Goal: Information Seeking & Learning: Learn about a topic

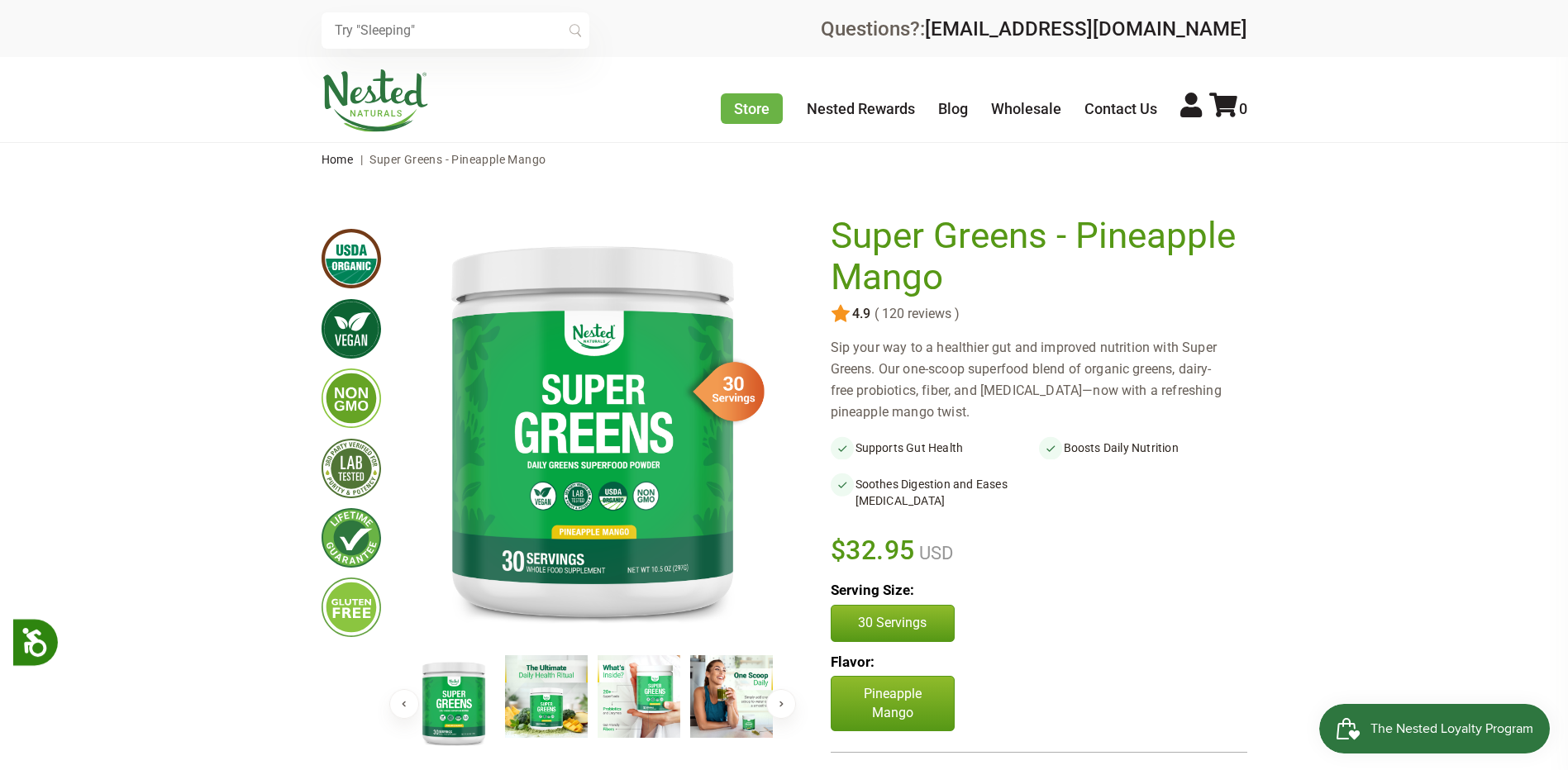
click at [779, 710] on button "Next" at bounding box center [781, 704] width 30 height 30
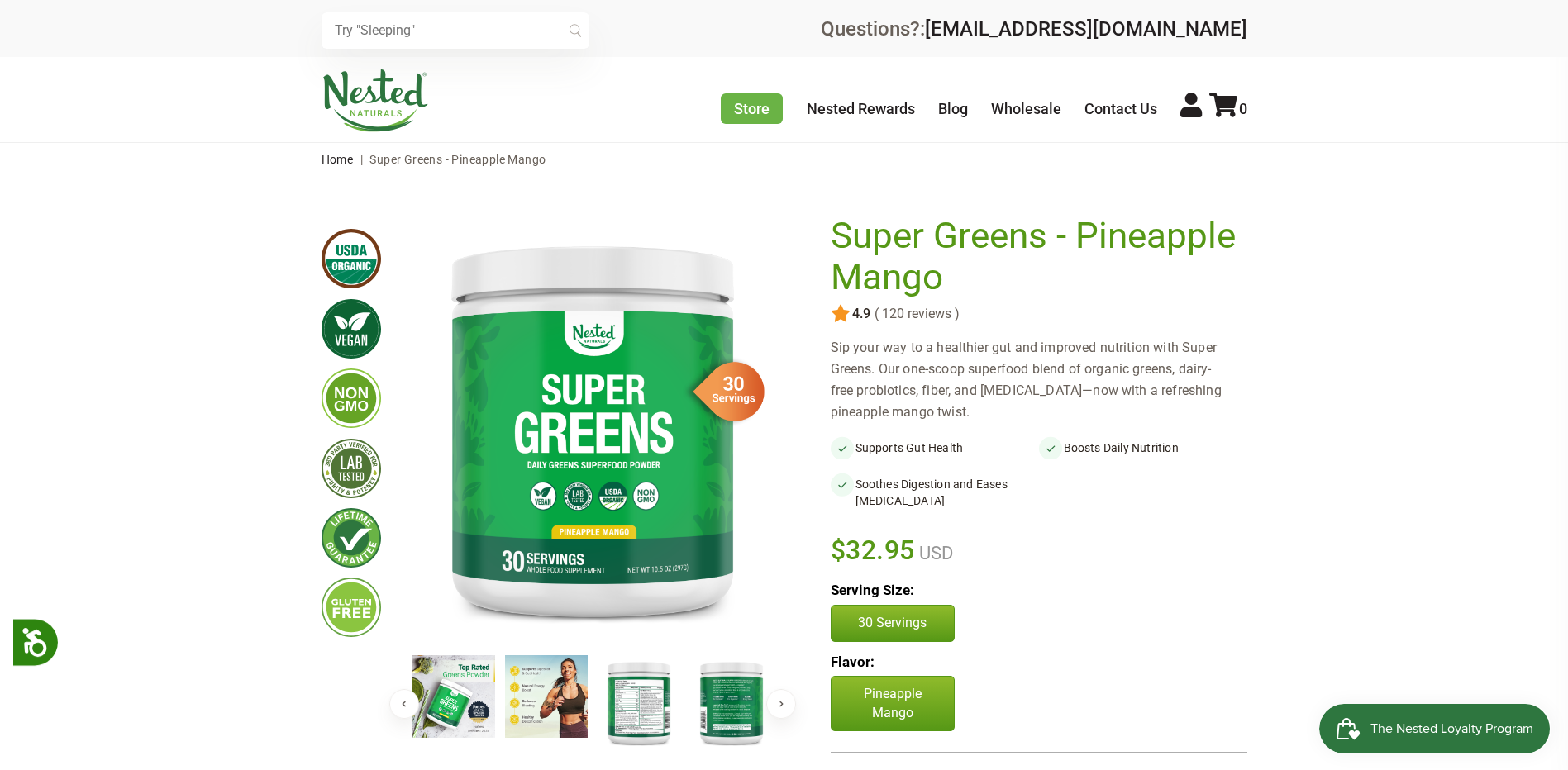
click at [619, 702] on img at bounding box center [639, 703] width 83 height 95
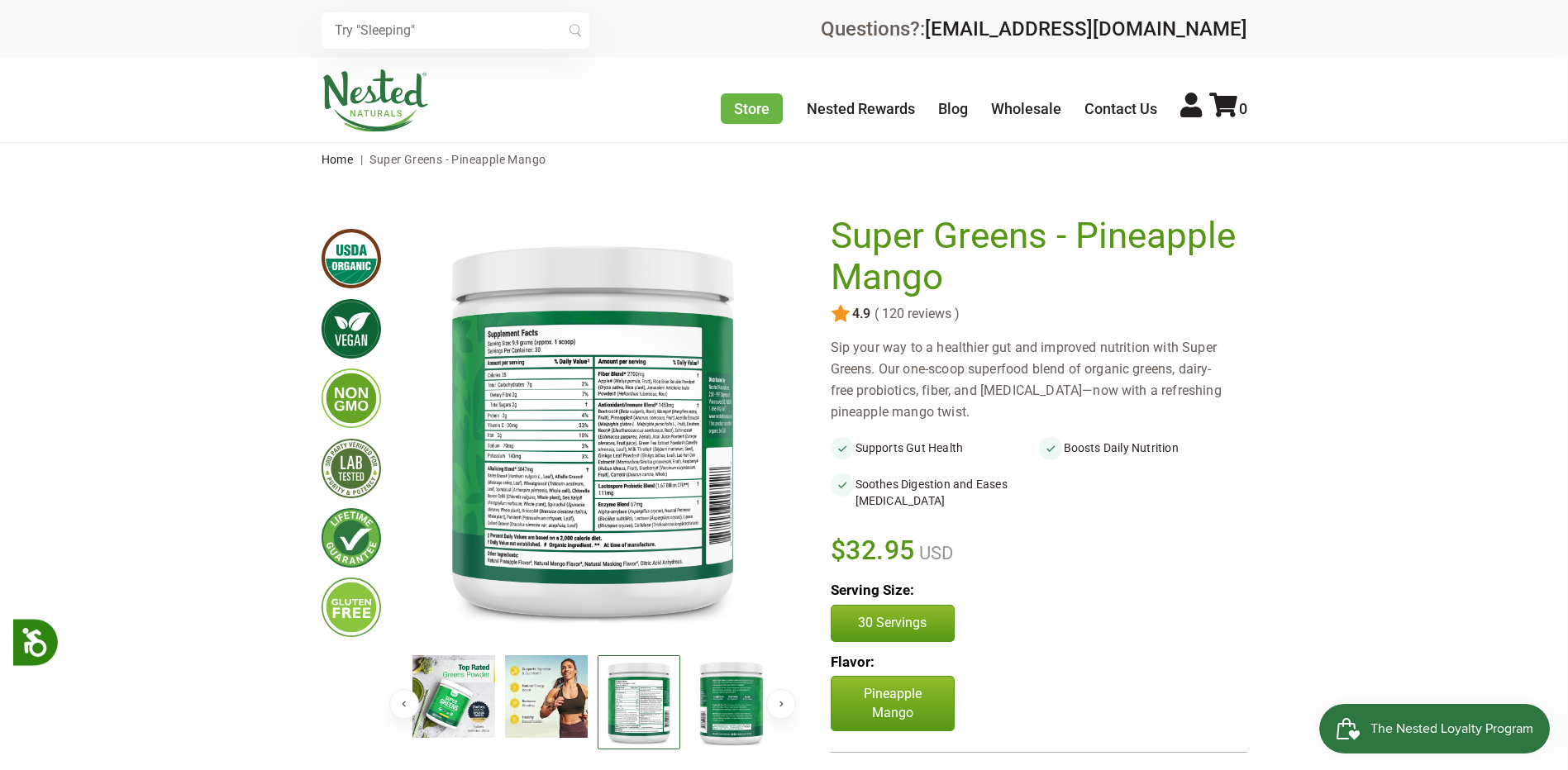
click at [524, 446] on img at bounding box center [592, 429] width 370 height 426
click at [369, 690] on ul at bounding box center [365, 617] width 86 height 803
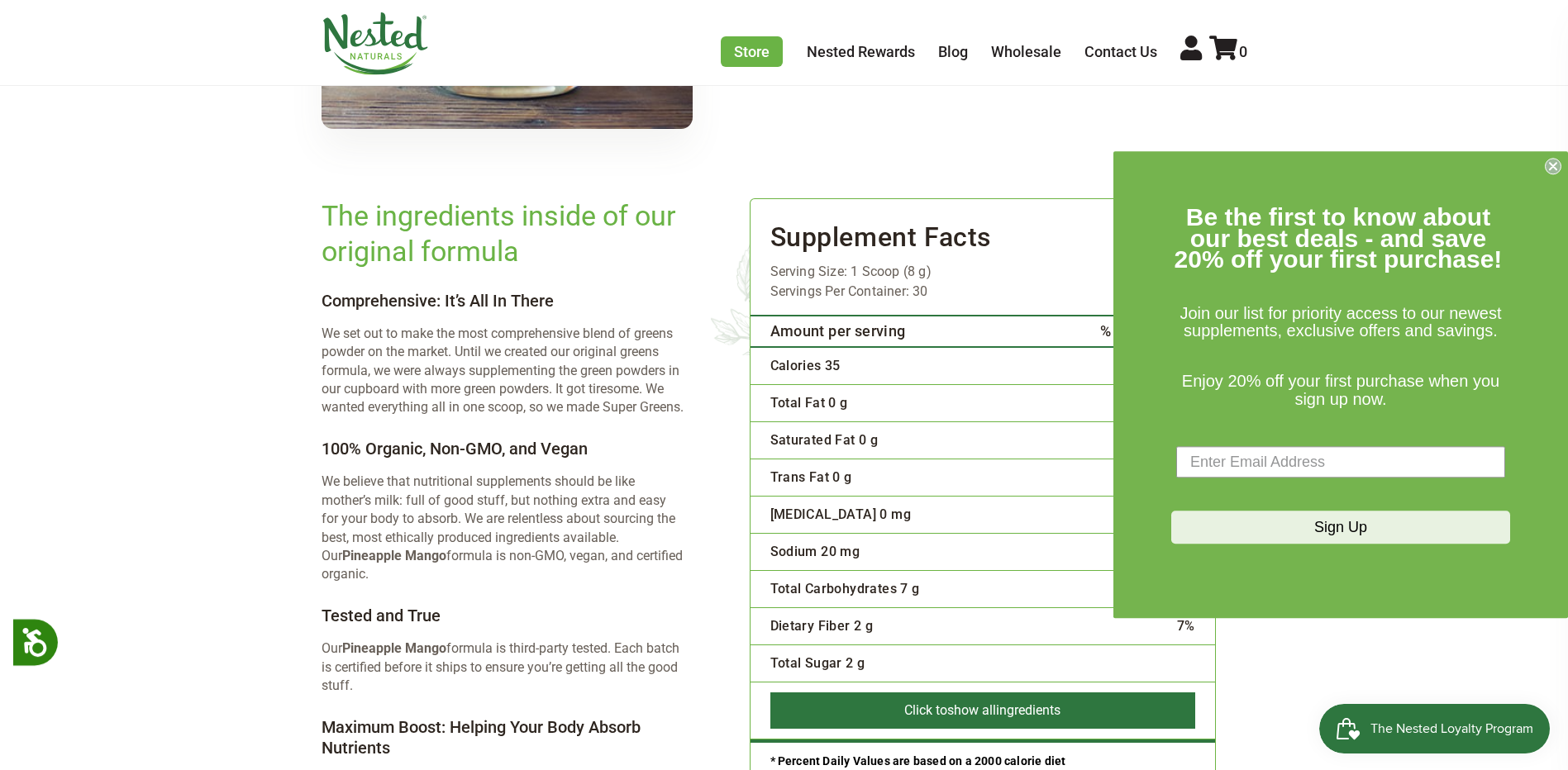
scroll to position [3024, 0]
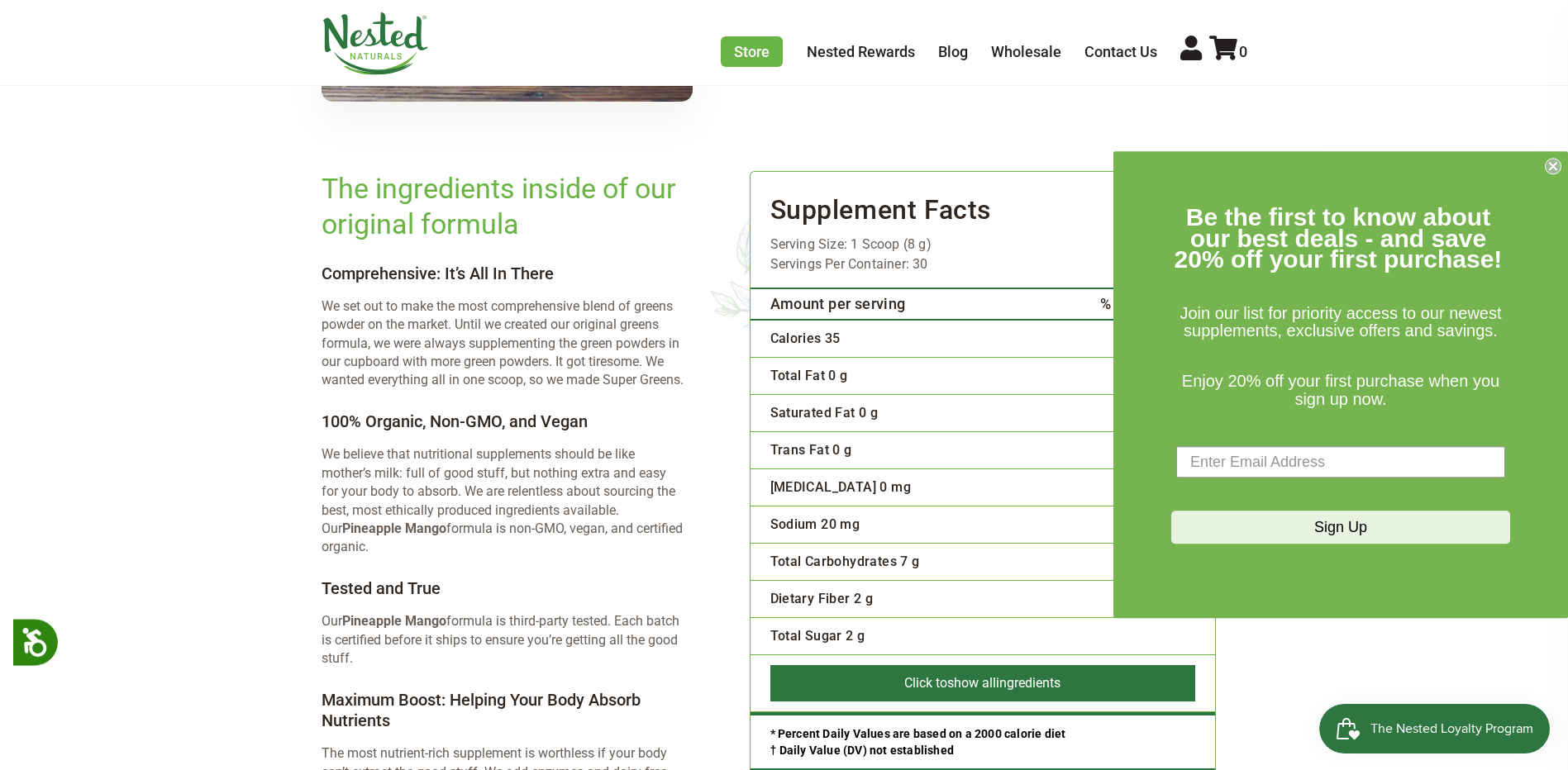
click at [1553, 165] on circle "Close dialog" at bounding box center [1553, 166] width 16 height 16
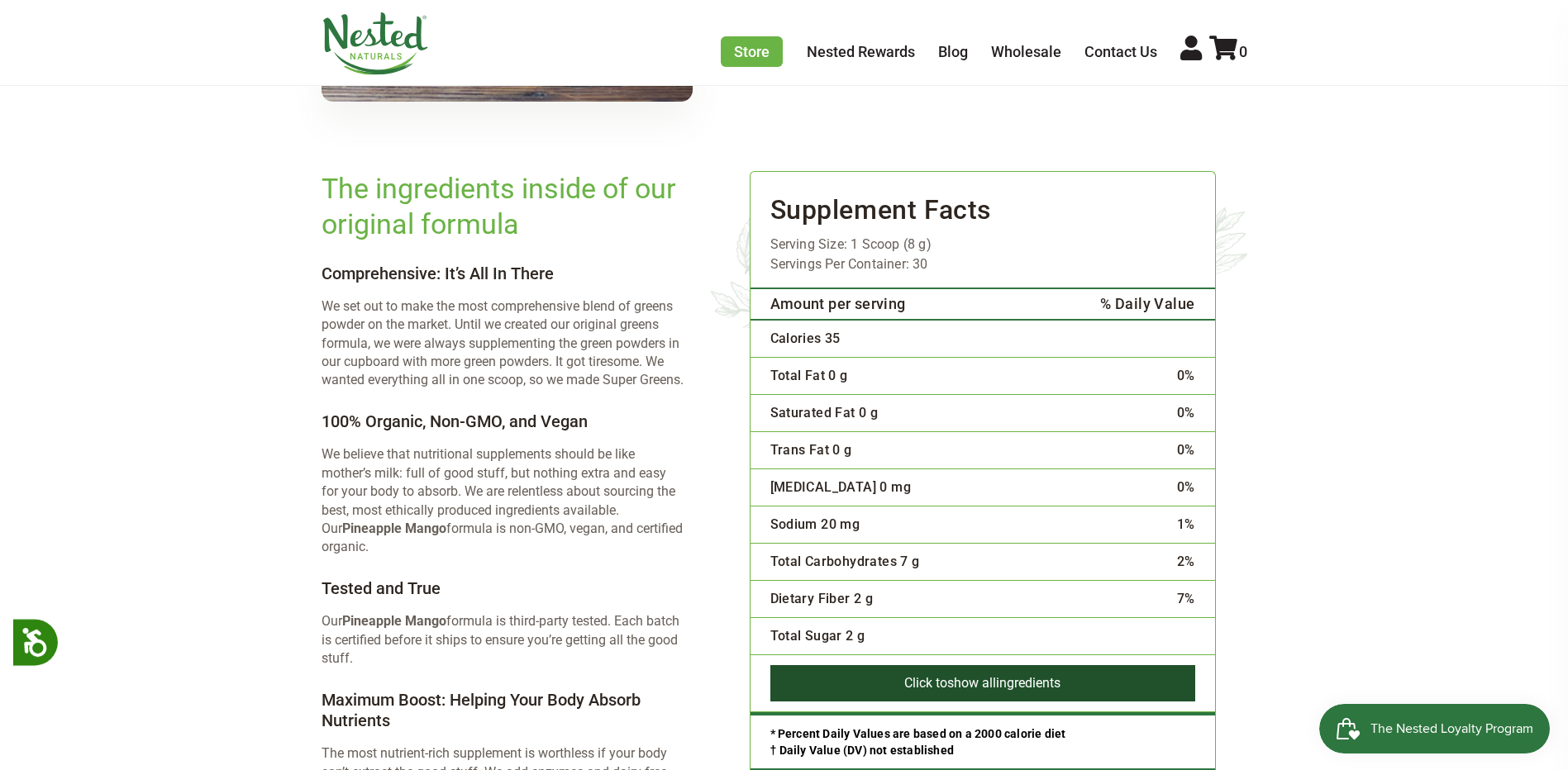
click at [1036, 665] on button "Click to show all ingredients" at bounding box center [982, 683] width 425 height 36
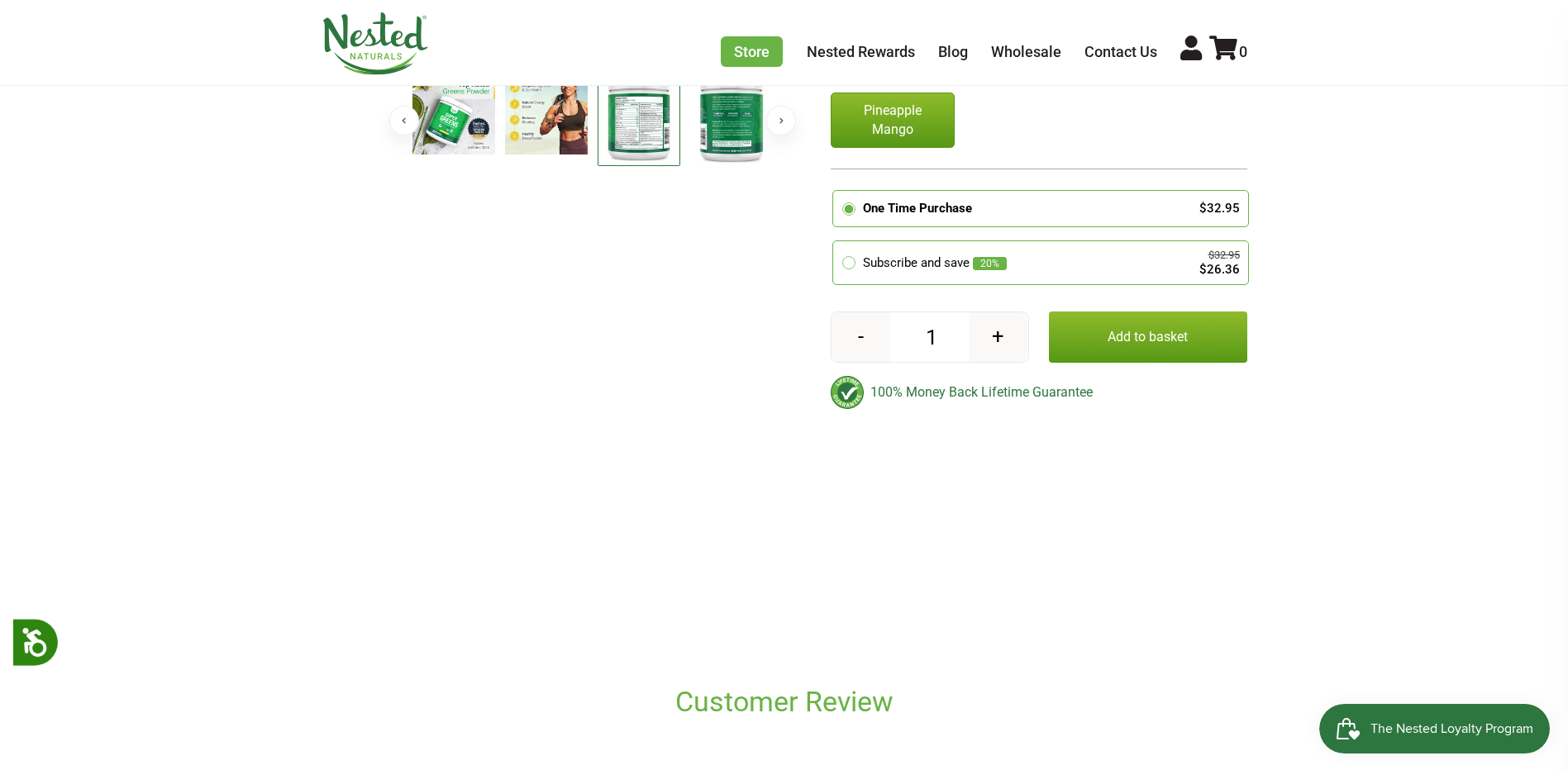
scroll to position [0, 0]
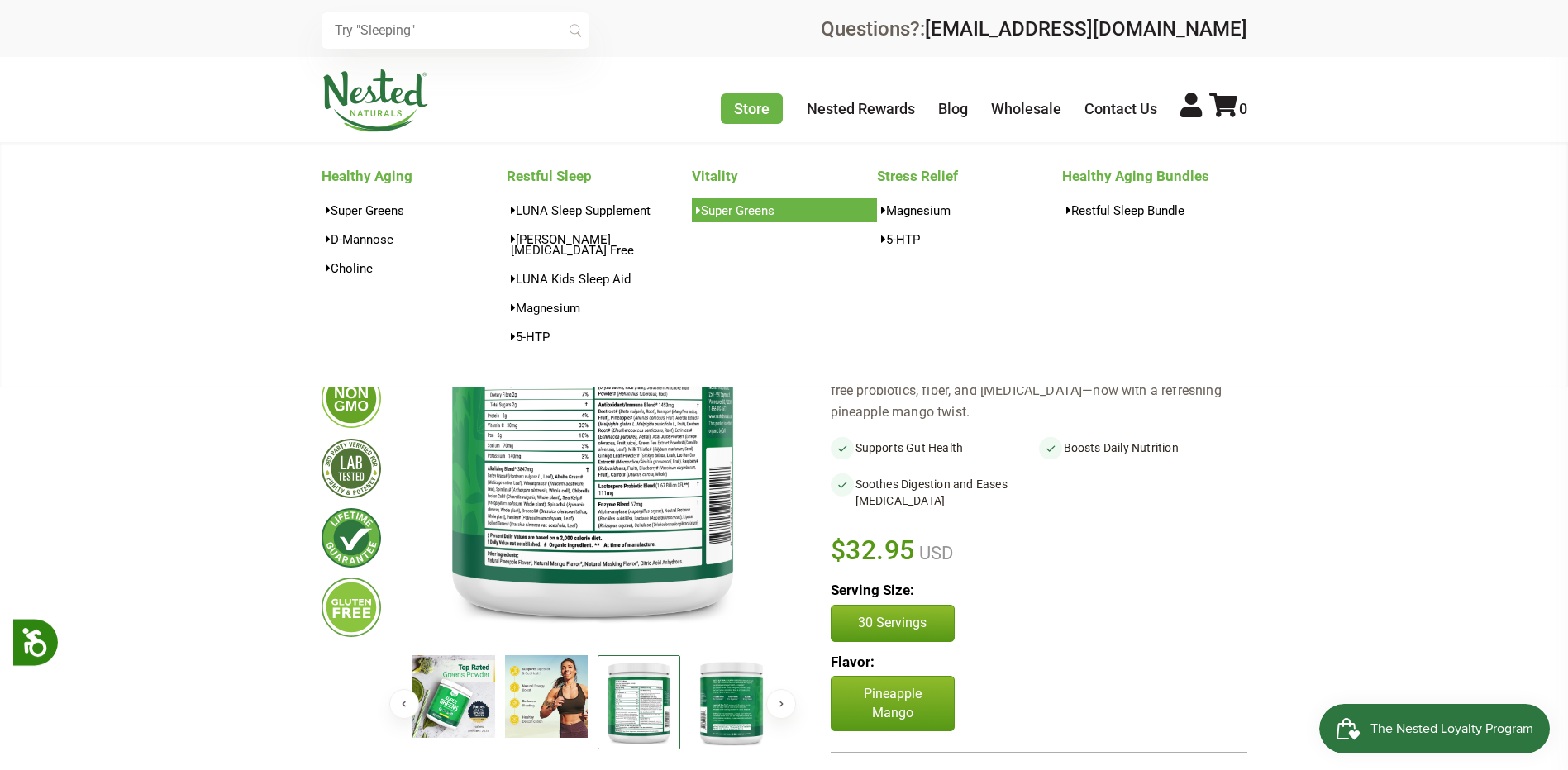
click at [751, 212] on link "Super Greens" at bounding box center [784, 210] width 185 height 24
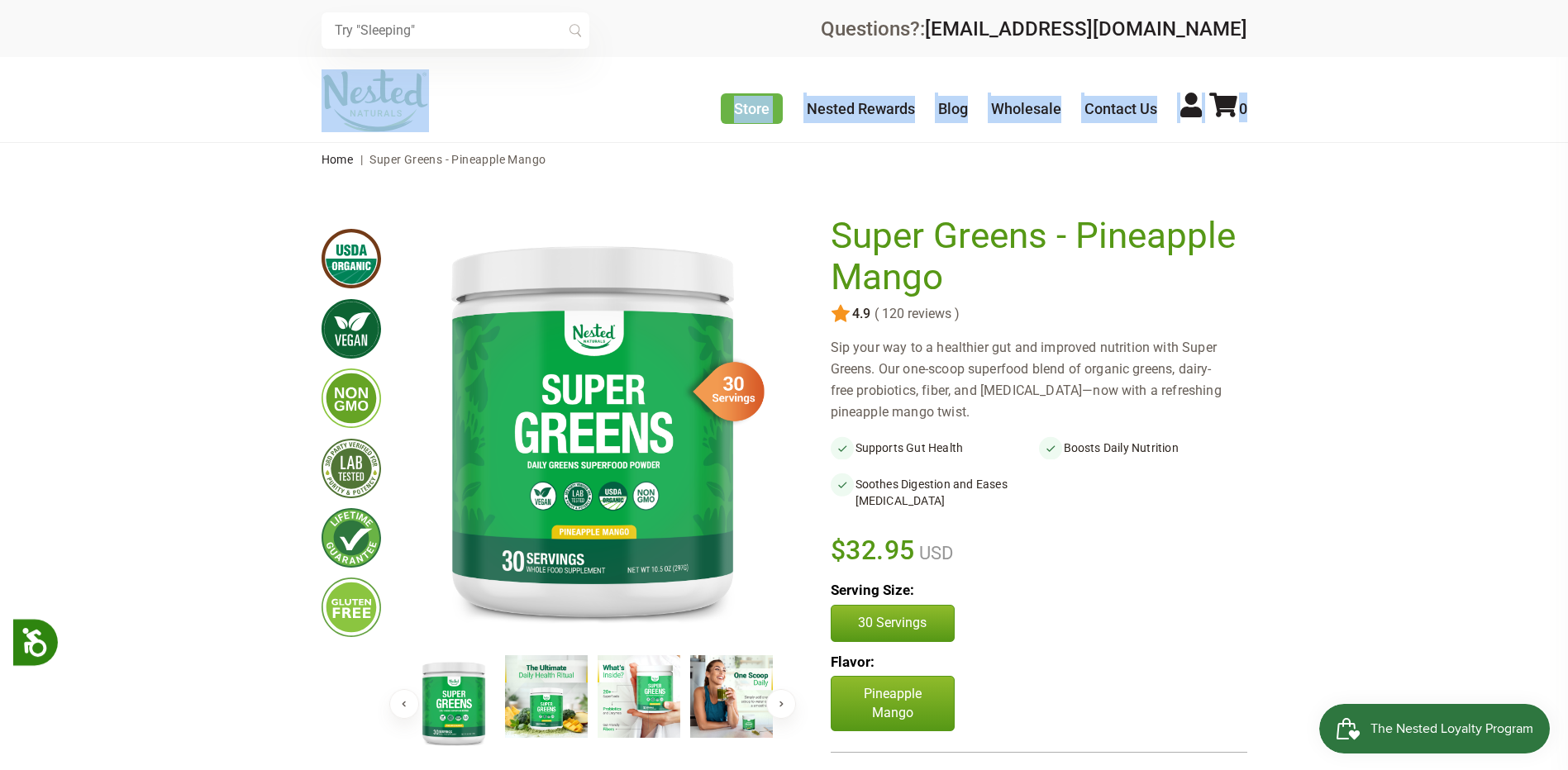
drag, startPoint x: 1563, startPoint y: 52, endPoint x: 1563, endPoint y: 130, distance: 78.0
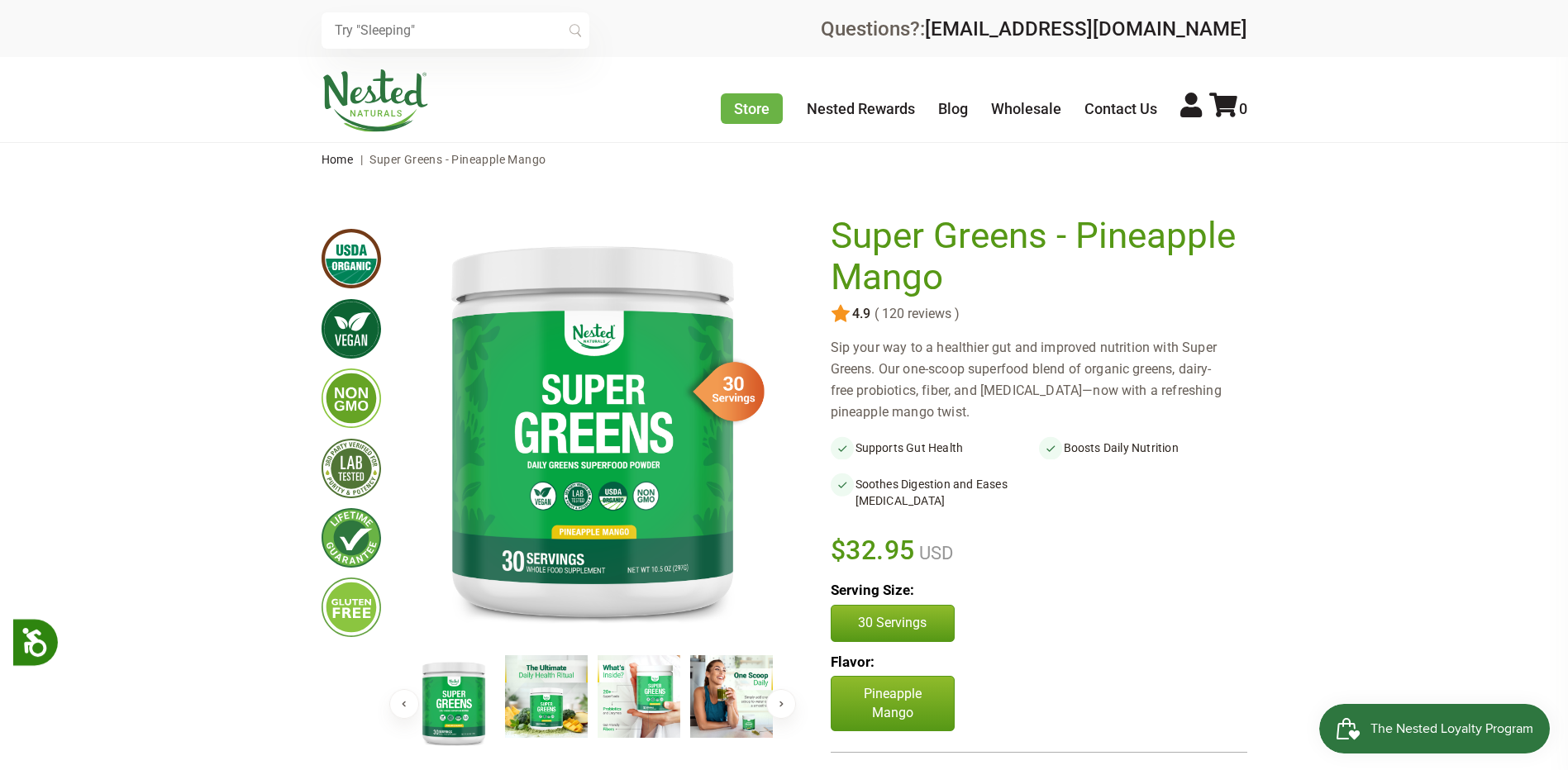
drag, startPoint x: 1563, startPoint y: 130, endPoint x: 1510, endPoint y: 138, distance: 53.6
click at [1510, 138] on div "Store Healthy Aging Super Greens [MEDICAL_DATA] [MEDICAL_DATA] Restful Sleep [P…" at bounding box center [784, 100] width 1568 height 86
